Goal: Task Accomplishment & Management: Use online tool/utility

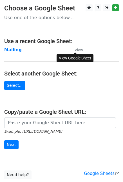
click at [75, 52] on link "View" at bounding box center [76, 49] width 14 height 5
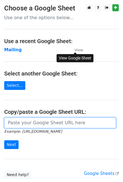
click at [24, 124] on input "url" at bounding box center [60, 123] width 112 height 11
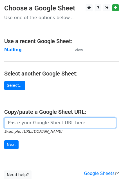
paste input "https://docs.google.com/spreadsheets/d/1kh2ZKhwmUb01n4nG_hhTDUFkgYp1PWJrVe0JYEa…"
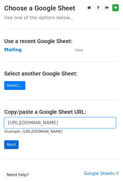
type input "https://docs.google.com/spreadsheets/d/1kh2ZKhwmUb01n4nG_hhTDUFkgYp1PWJrVe0JYEa…"
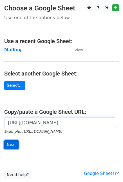
scroll to position [0, 0]
click at [13, 143] on input "Next" at bounding box center [11, 145] width 14 height 9
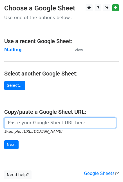
click at [21, 121] on input "url" at bounding box center [60, 123] width 112 height 11
paste input "https://docs.google.com/spreadsheets/d/1kh2ZKhwmUb01n4nG_hhTDUFkgYp1PWJrVe0JYEa…"
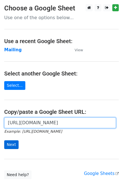
type input "https://docs.google.com/spreadsheets/d/1kh2ZKhwmUb01n4nG_hhTDUFkgYp1PWJrVe0JYEa…"
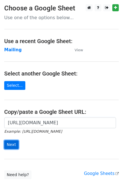
click at [9, 144] on input "Next" at bounding box center [11, 145] width 14 height 9
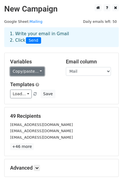
click at [25, 71] on link "Copy/paste..." at bounding box center [27, 71] width 34 height 9
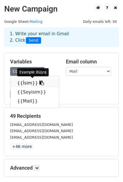
click at [40, 83] on icon at bounding box center [42, 83] width 5 height 5
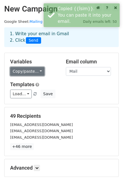
click at [23, 73] on link "Copy/paste..." at bounding box center [27, 71] width 34 height 9
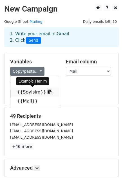
click at [48, 92] on icon at bounding box center [50, 92] width 5 height 5
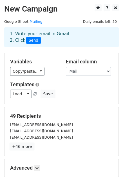
click at [29, 144] on link "+46 more" at bounding box center [22, 146] width 24 height 7
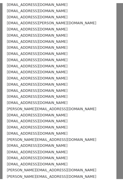
scroll to position [180, 0]
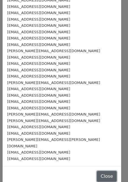
click at [98, 171] on button "Close" at bounding box center [107, 176] width 20 height 11
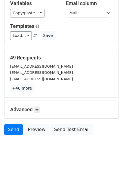
scroll to position [59, 0]
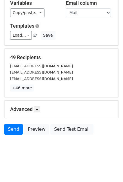
click at [34, 106] on div "Advanced Tracking Track Opens UTM Codes Track Clicks Filters Only include sprea…" at bounding box center [62, 110] width 114 height 18
click at [36, 109] on link at bounding box center [37, 109] width 6 height 6
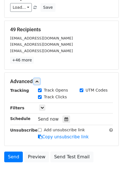
scroll to position [87, 0]
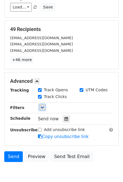
click at [41, 106] on icon at bounding box center [42, 107] width 3 height 3
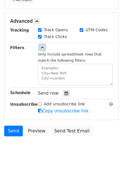
scroll to position [148, 0]
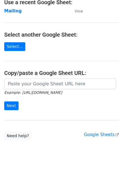
scroll to position [42, 0]
